Goal: Task Accomplishment & Management: Manage account settings

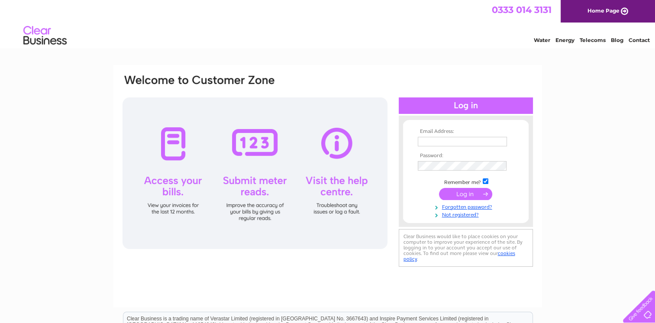
type input "[PERSON_NAME][EMAIL_ADDRESS][PERSON_NAME][DOMAIN_NAME]"
click at [466, 198] on input "submit" at bounding box center [465, 194] width 53 height 12
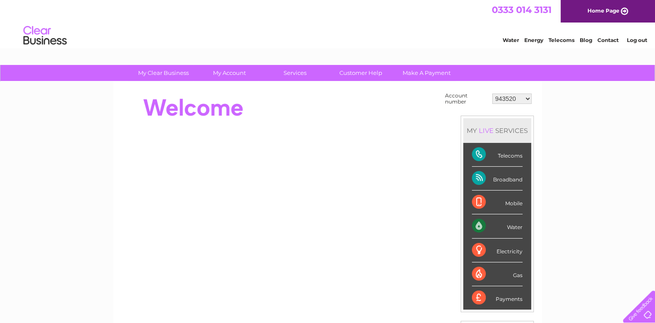
click at [521, 94] on select "943520 972901 30275358" at bounding box center [511, 99] width 39 height 10
select select "972901"
click at [492, 94] on select "943520 972901 30275358" at bounding box center [511, 99] width 39 height 10
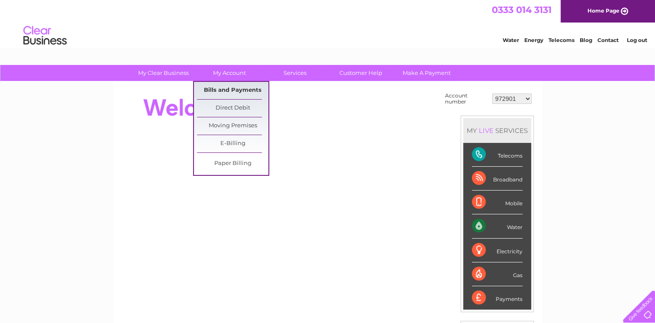
click at [227, 88] on link "Bills and Payments" at bounding box center [232, 90] width 71 height 17
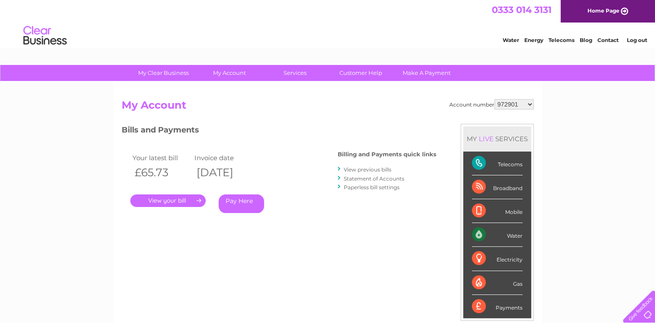
click at [186, 201] on link "." at bounding box center [167, 200] width 75 height 13
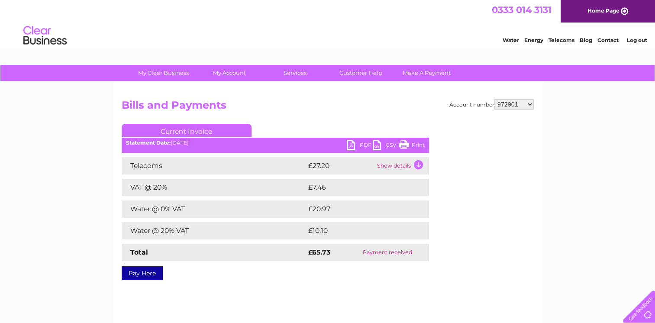
click at [353, 147] on link "PDF" at bounding box center [360, 146] width 26 height 13
